Goal: Find specific page/section: Find specific page/section

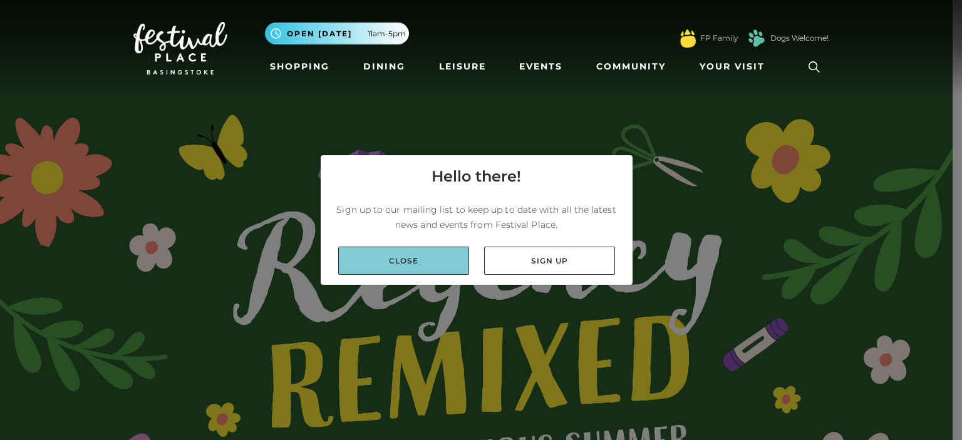
click at [398, 256] on link "Close" at bounding box center [403, 261] width 131 height 28
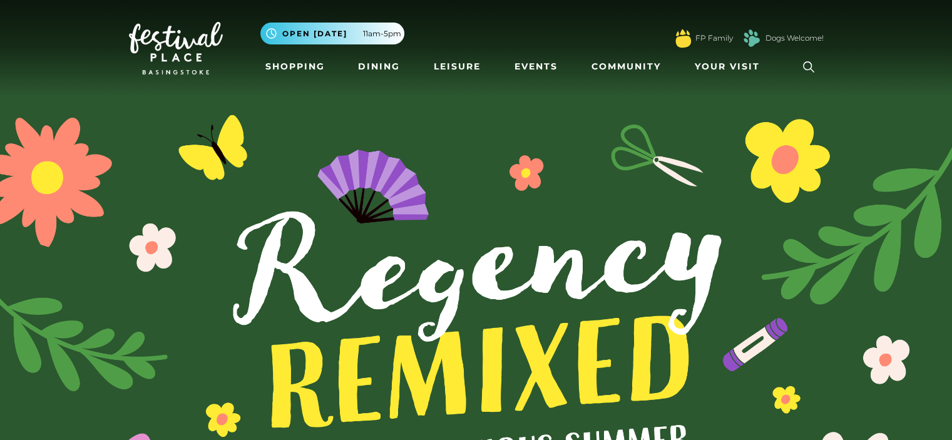
click at [809, 66] on icon at bounding box center [809, 67] width 19 height 19
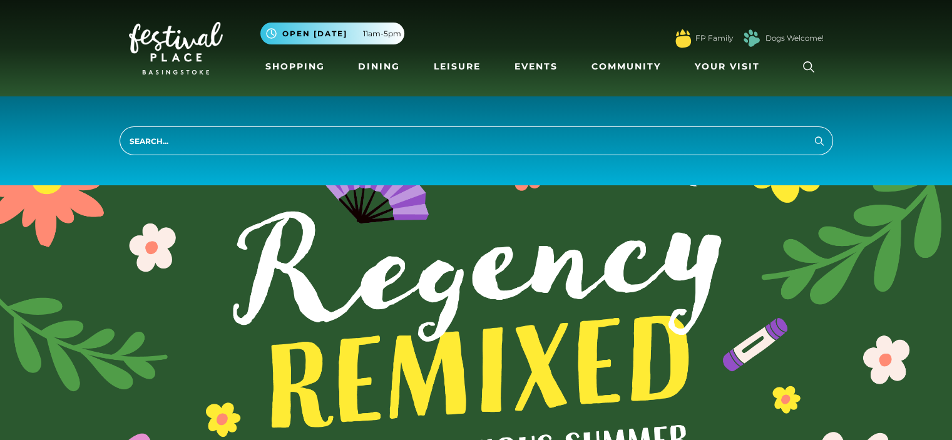
click at [245, 135] on input "search" at bounding box center [477, 140] width 714 height 29
type input "holister"
click at [812, 133] on button "Search" at bounding box center [819, 141] width 15 height 16
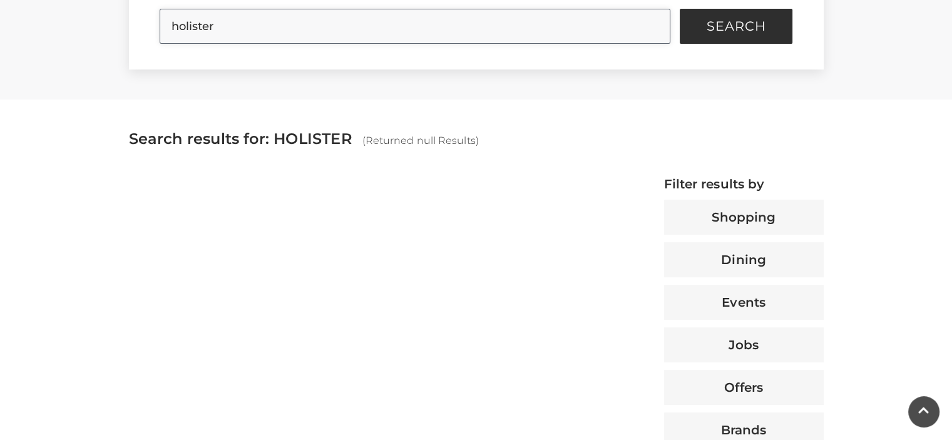
scroll to position [396, 0]
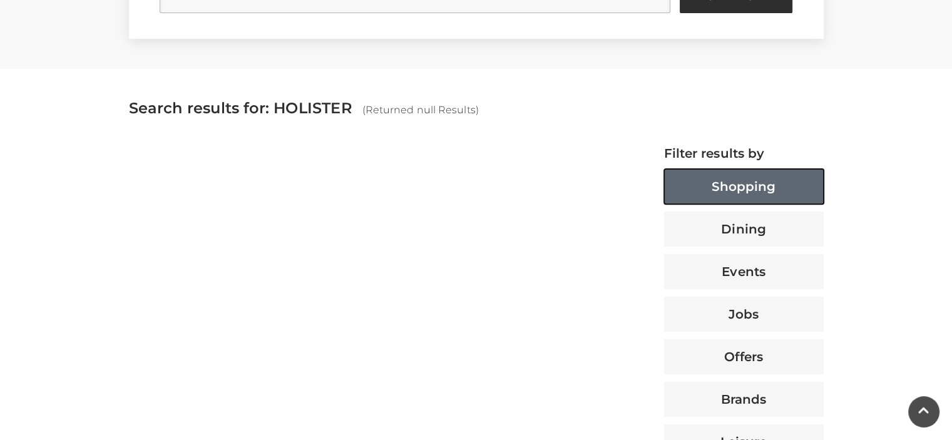
click at [706, 188] on button "Shopping" at bounding box center [744, 186] width 160 height 35
